Goal: Information Seeking & Learning: Learn about a topic

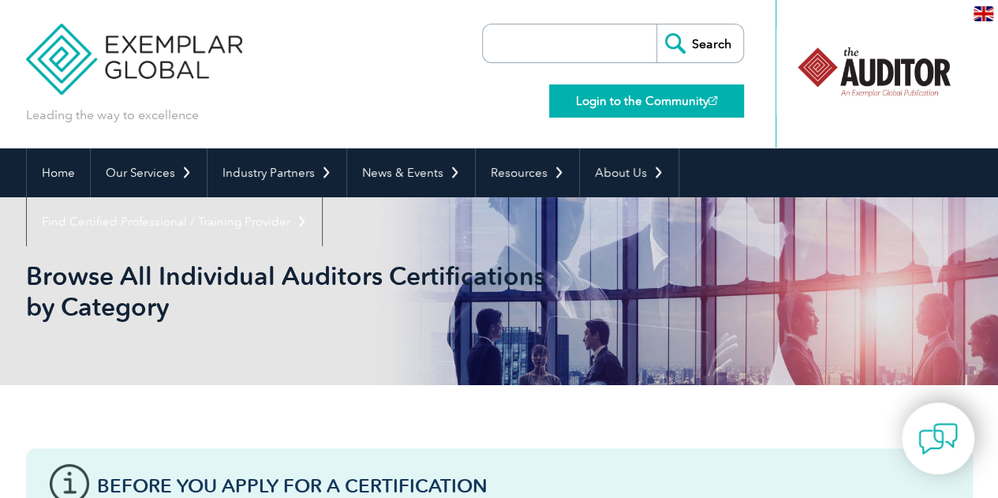
click at [651, 99] on link "Login to the Community" at bounding box center [646, 100] width 195 height 33
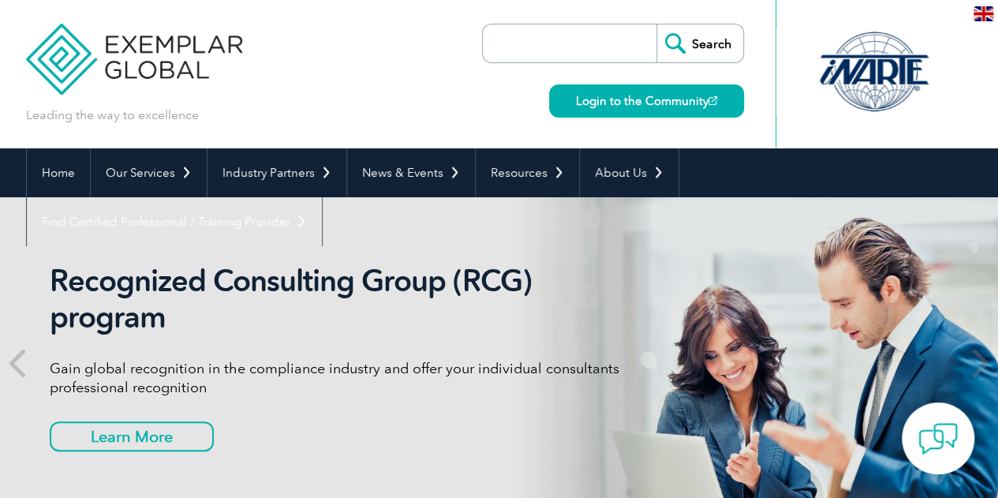
click at [126, 40] on img at bounding box center [134, 47] width 217 height 95
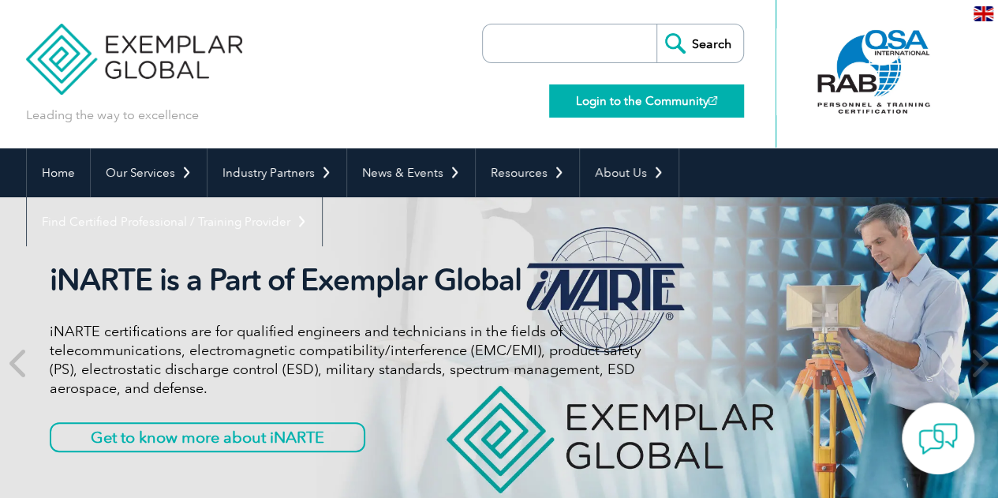
click at [629, 105] on link "Login to the Community" at bounding box center [646, 100] width 195 height 33
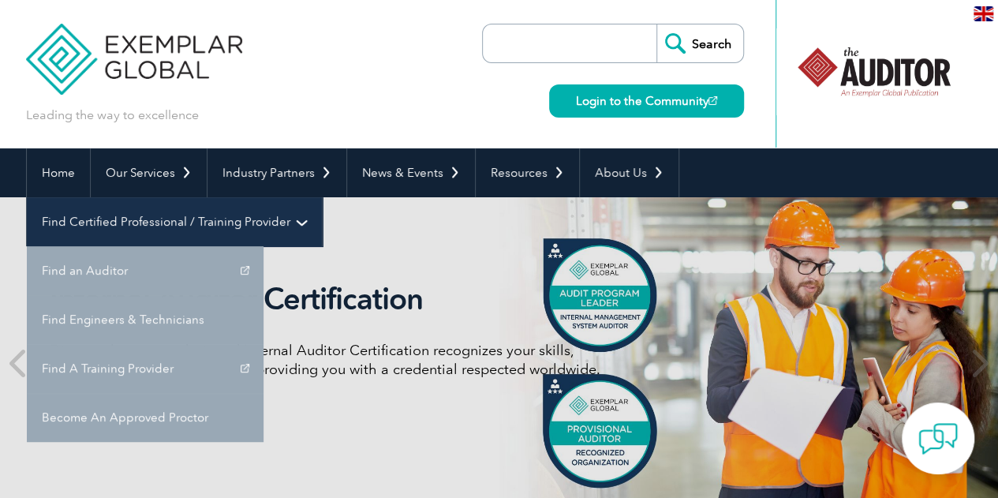
click at [322, 197] on link "Find Certified Professional / Training Provider" at bounding box center [174, 221] width 295 height 49
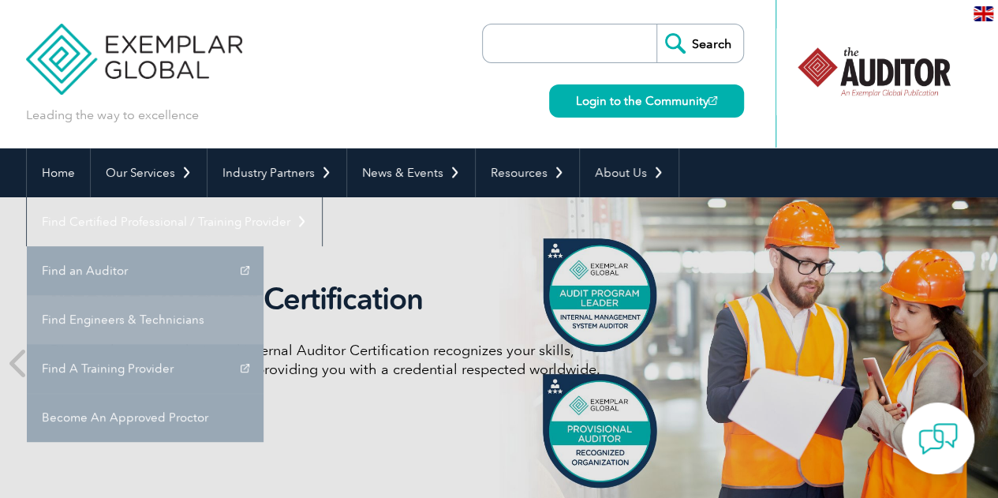
click at [263, 295] on link "Find Engineers & Technicians" at bounding box center [145, 319] width 237 height 49
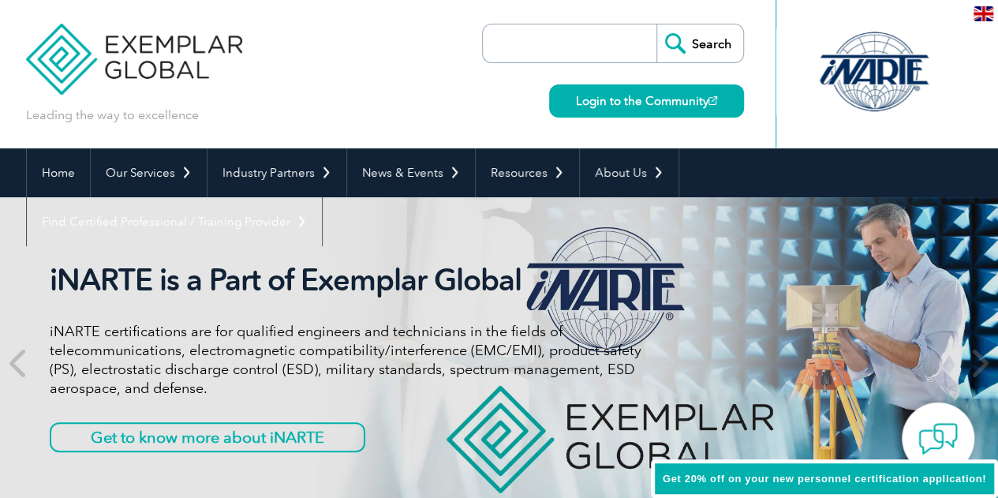
click at [851, 86] on div at bounding box center [873, 71] width 157 height 87
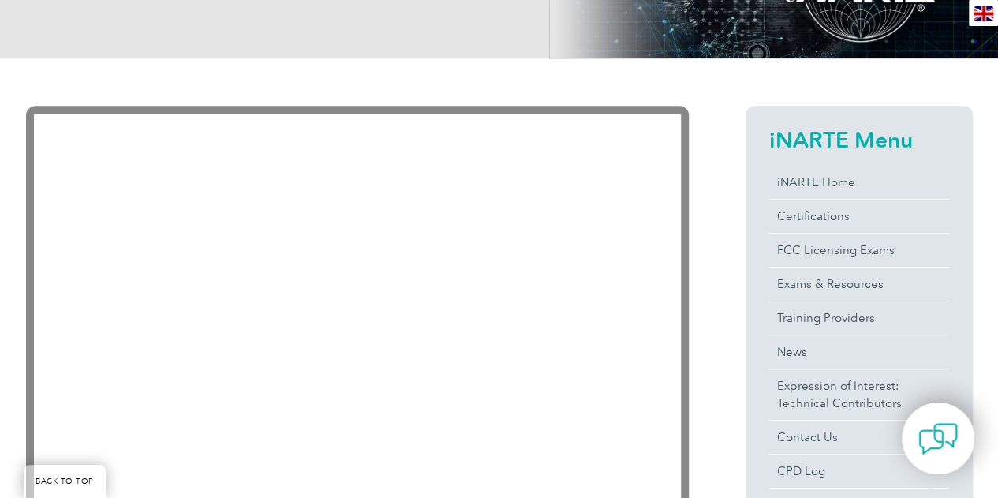
scroll to position [315, 0]
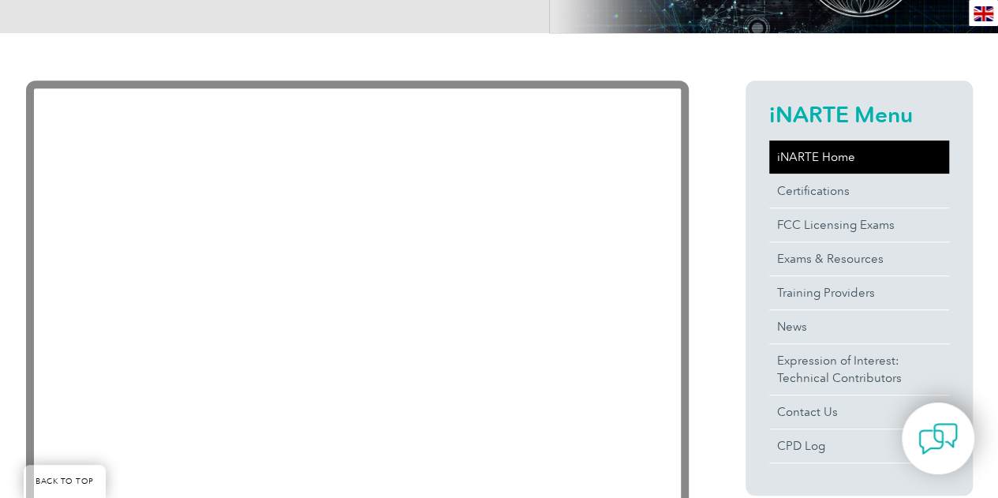
click at [807, 157] on link "iNARTE Home" at bounding box center [859, 156] width 180 height 33
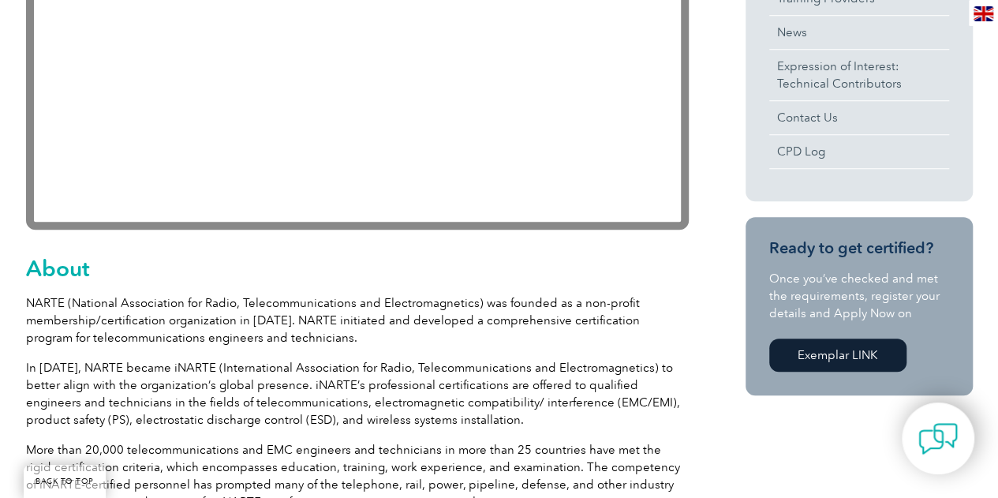
scroll to position [631, 0]
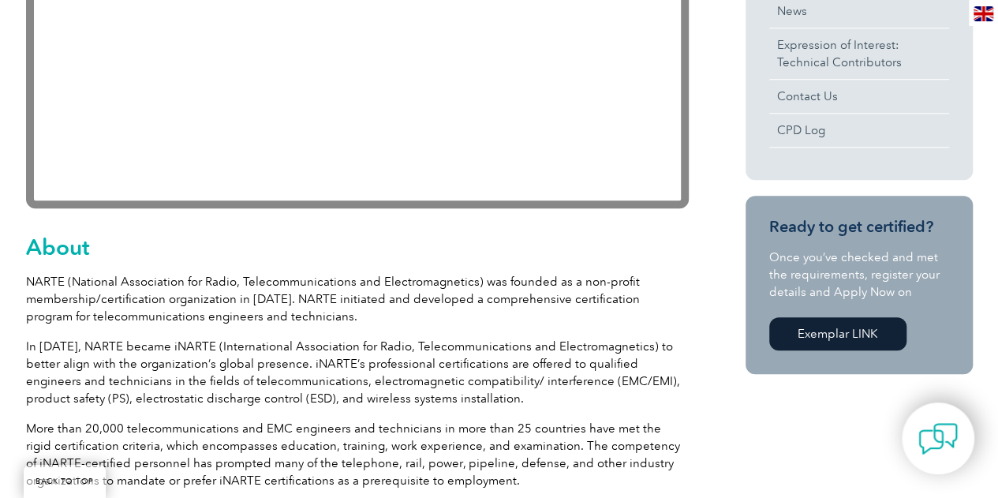
click at [826, 331] on link "Exemplar LINK" at bounding box center [837, 333] width 137 height 33
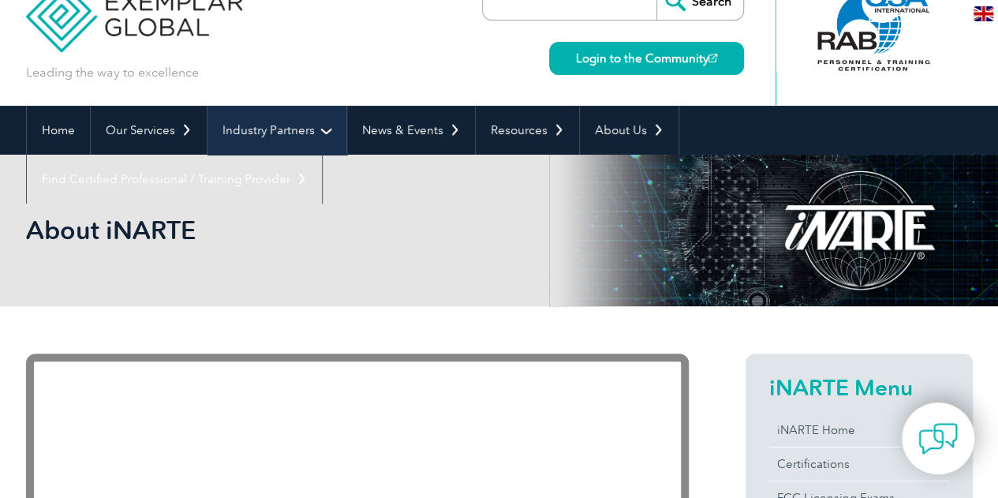
scroll to position [0, 0]
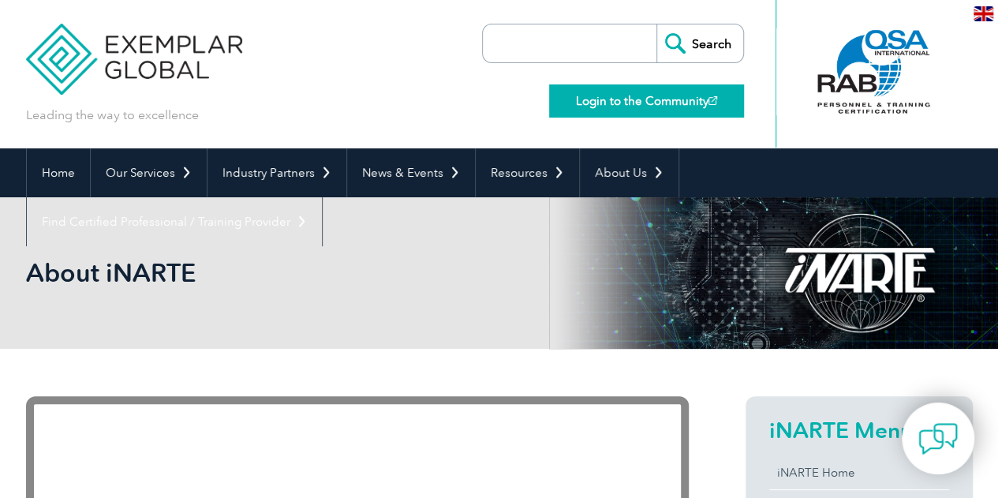
click at [599, 103] on link "Login to the Community" at bounding box center [646, 100] width 195 height 33
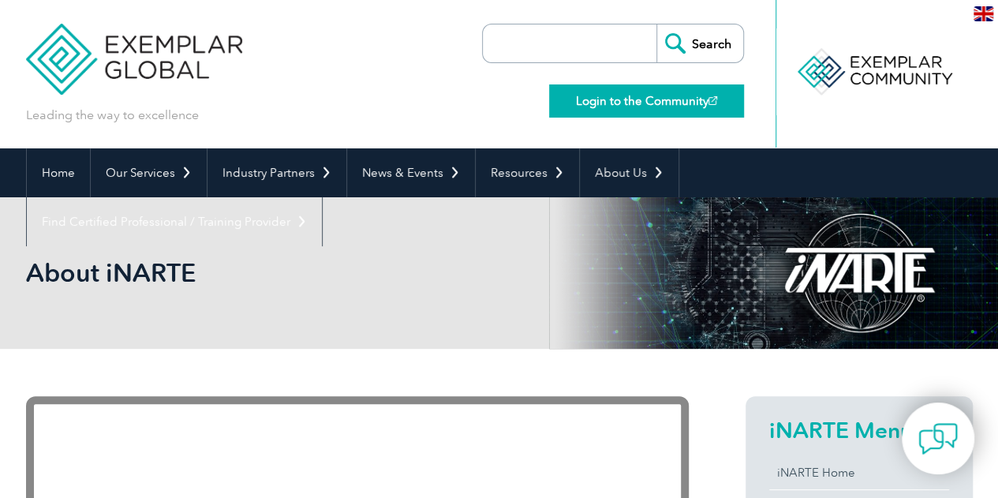
click at [617, 96] on link "Login to the Community" at bounding box center [646, 100] width 195 height 33
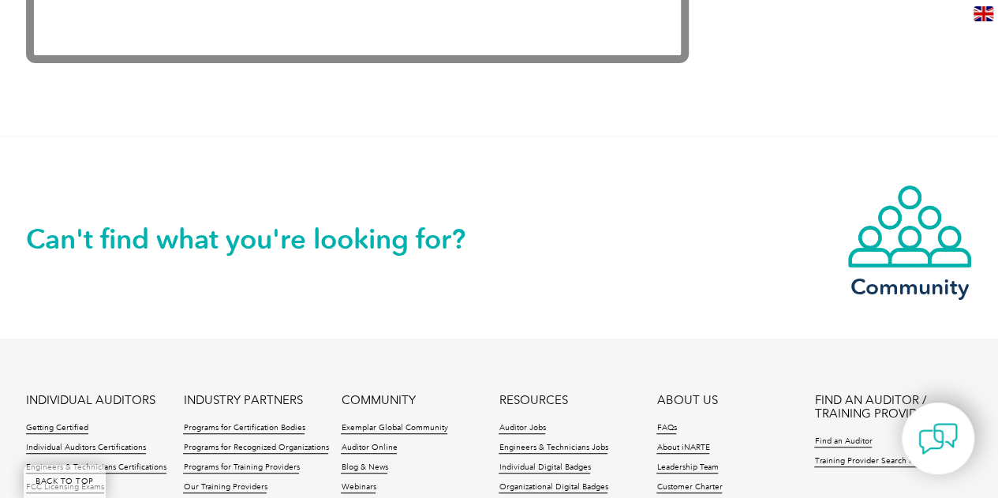
scroll to position [3391, 0]
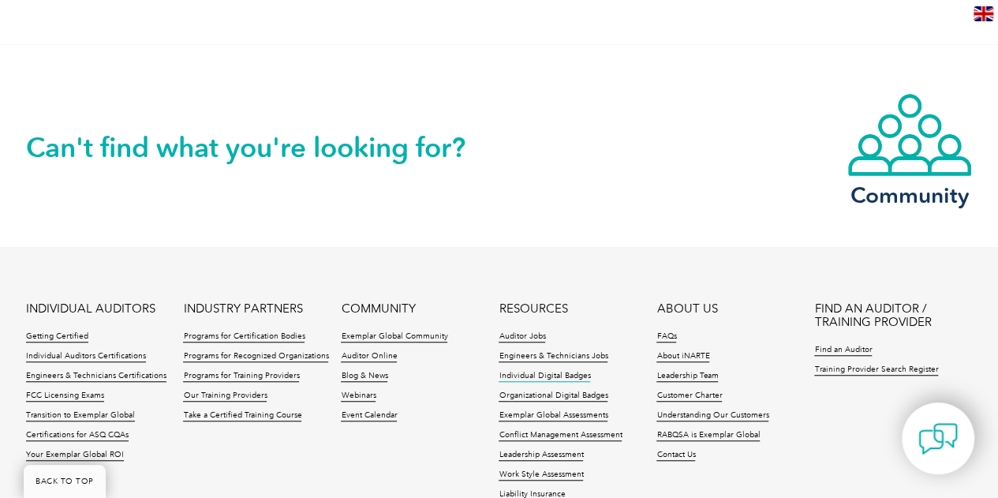
click at [552, 375] on link "Individual Digital Badges" at bounding box center [543, 376] width 91 height 11
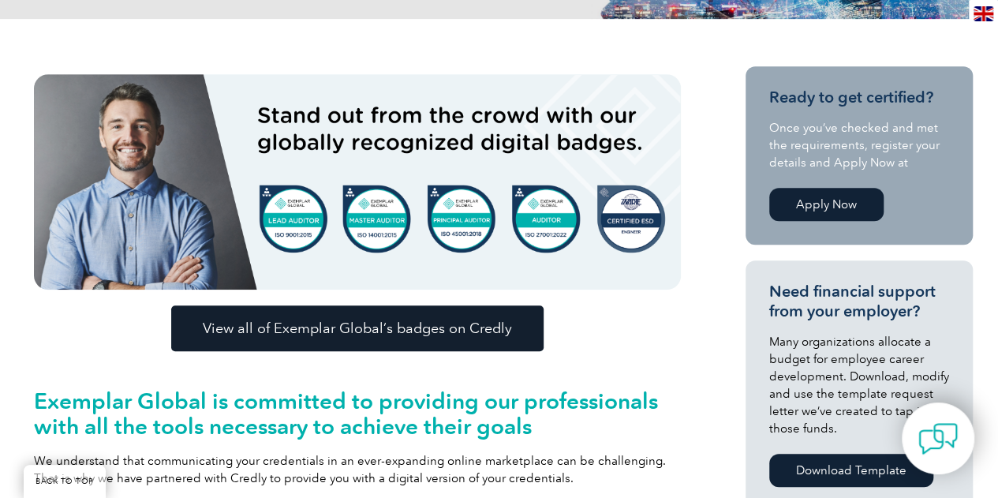
scroll to position [394, 0]
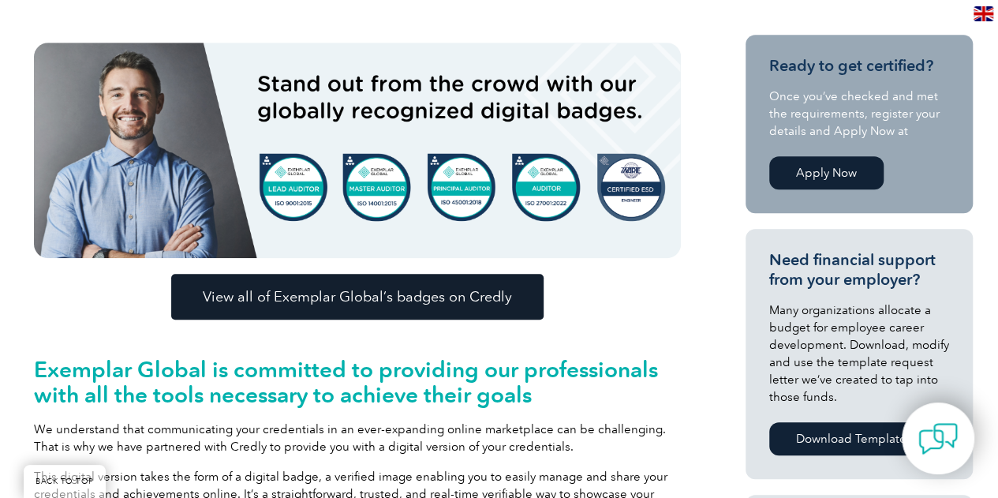
click at [830, 173] on link "Apply Now" at bounding box center [826, 172] width 114 height 33
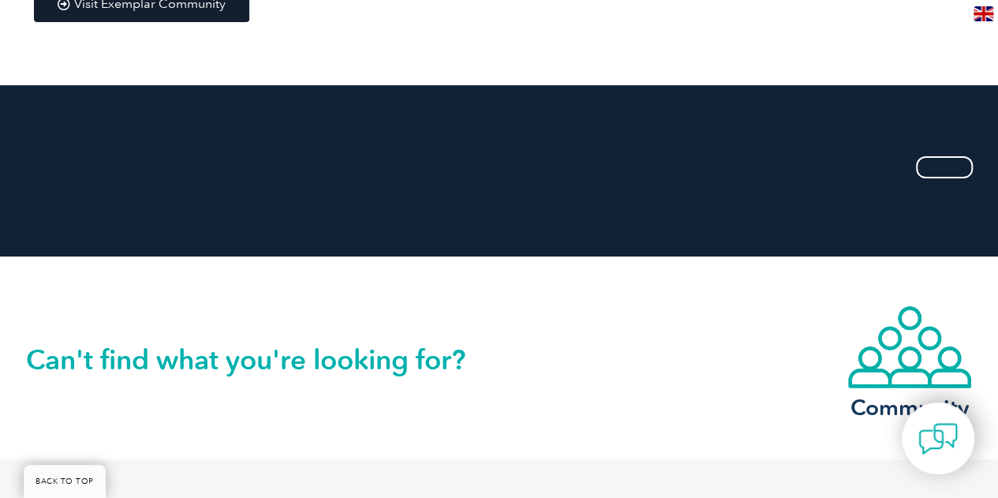
scroll to position [3154, 0]
